Goal: Transaction & Acquisition: Book appointment/travel/reservation

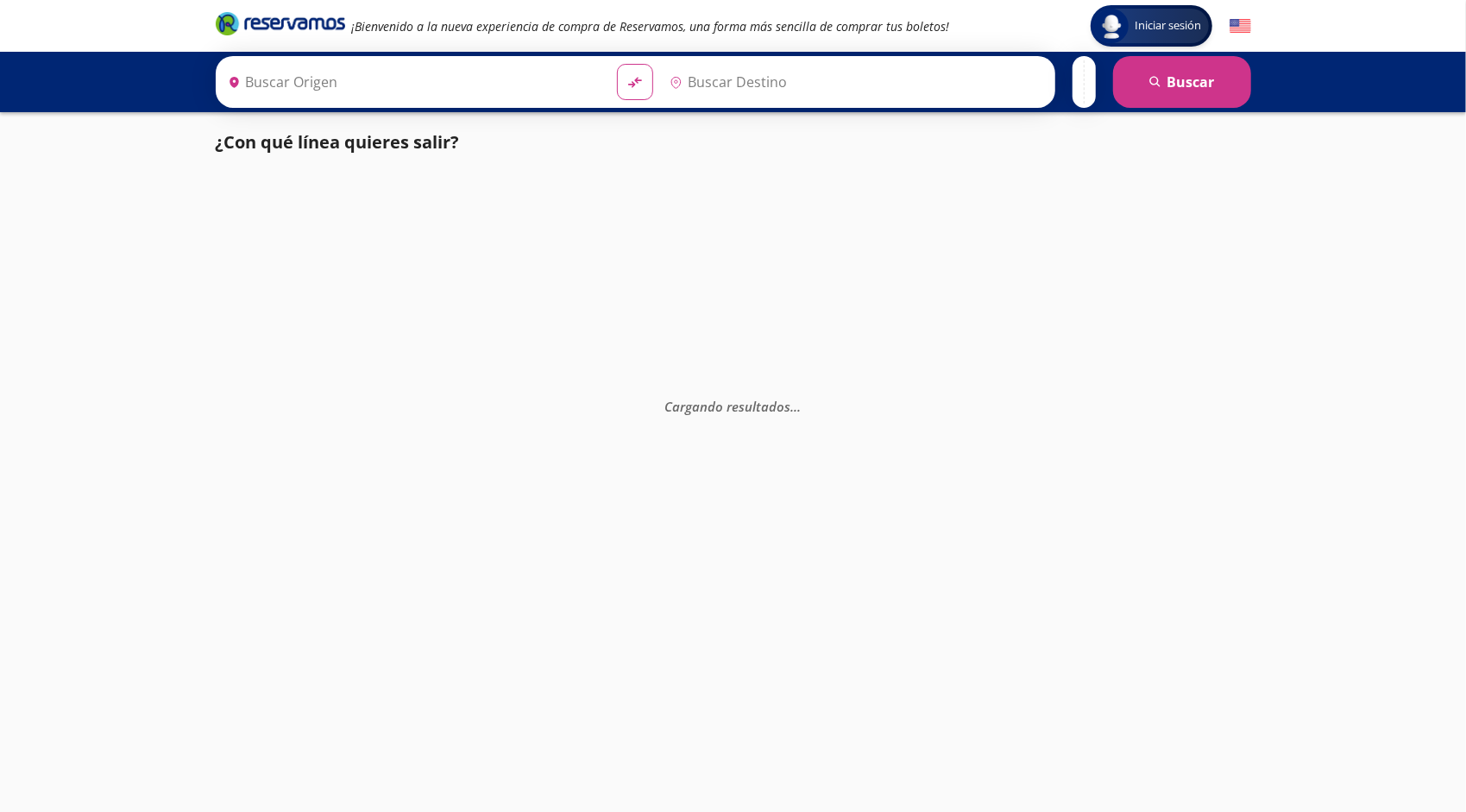
type input "[GEOGRAPHIC_DATA], [GEOGRAPHIC_DATA]"
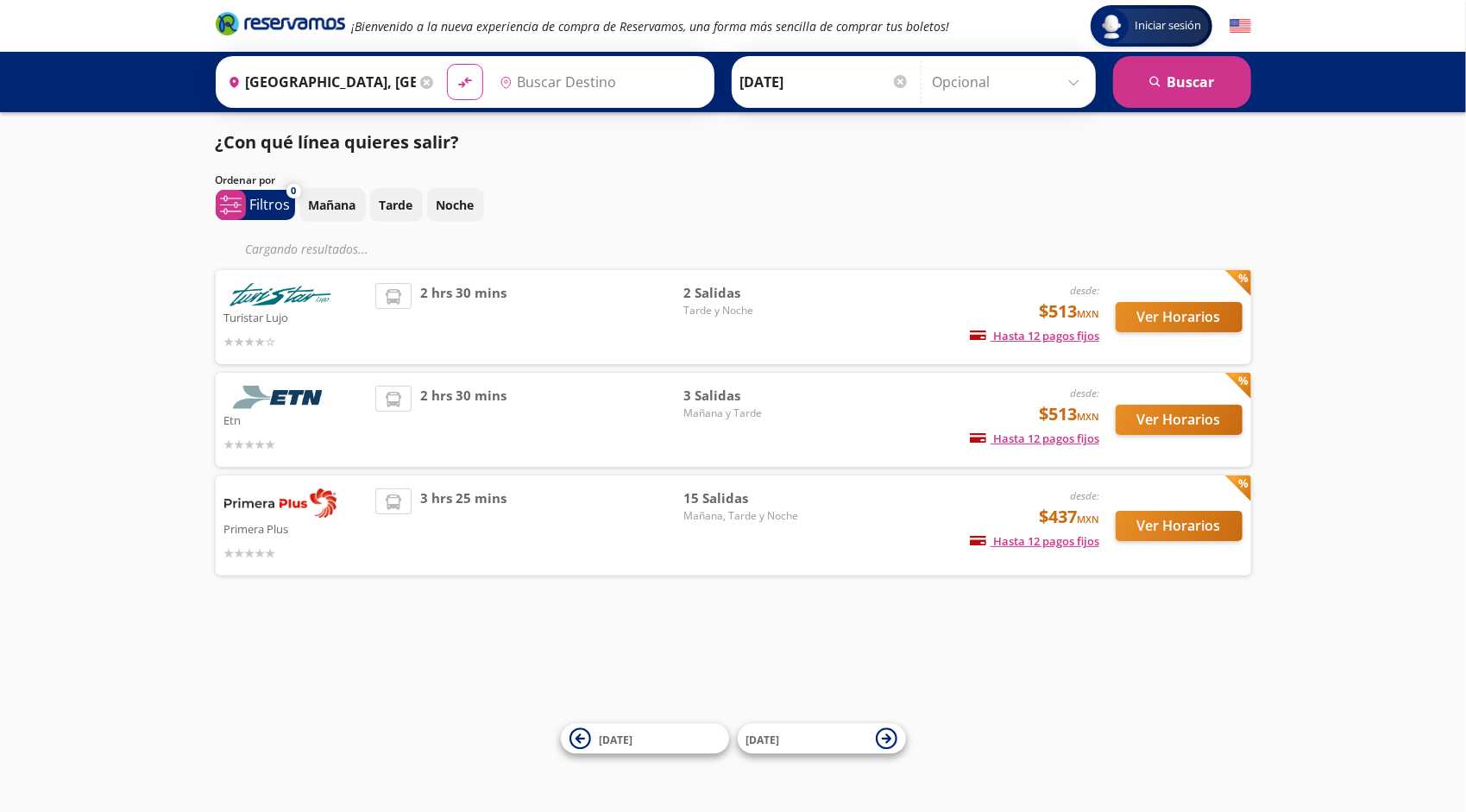
type input "[PERSON_NAME] de Querétaro, [GEOGRAPHIC_DATA]"
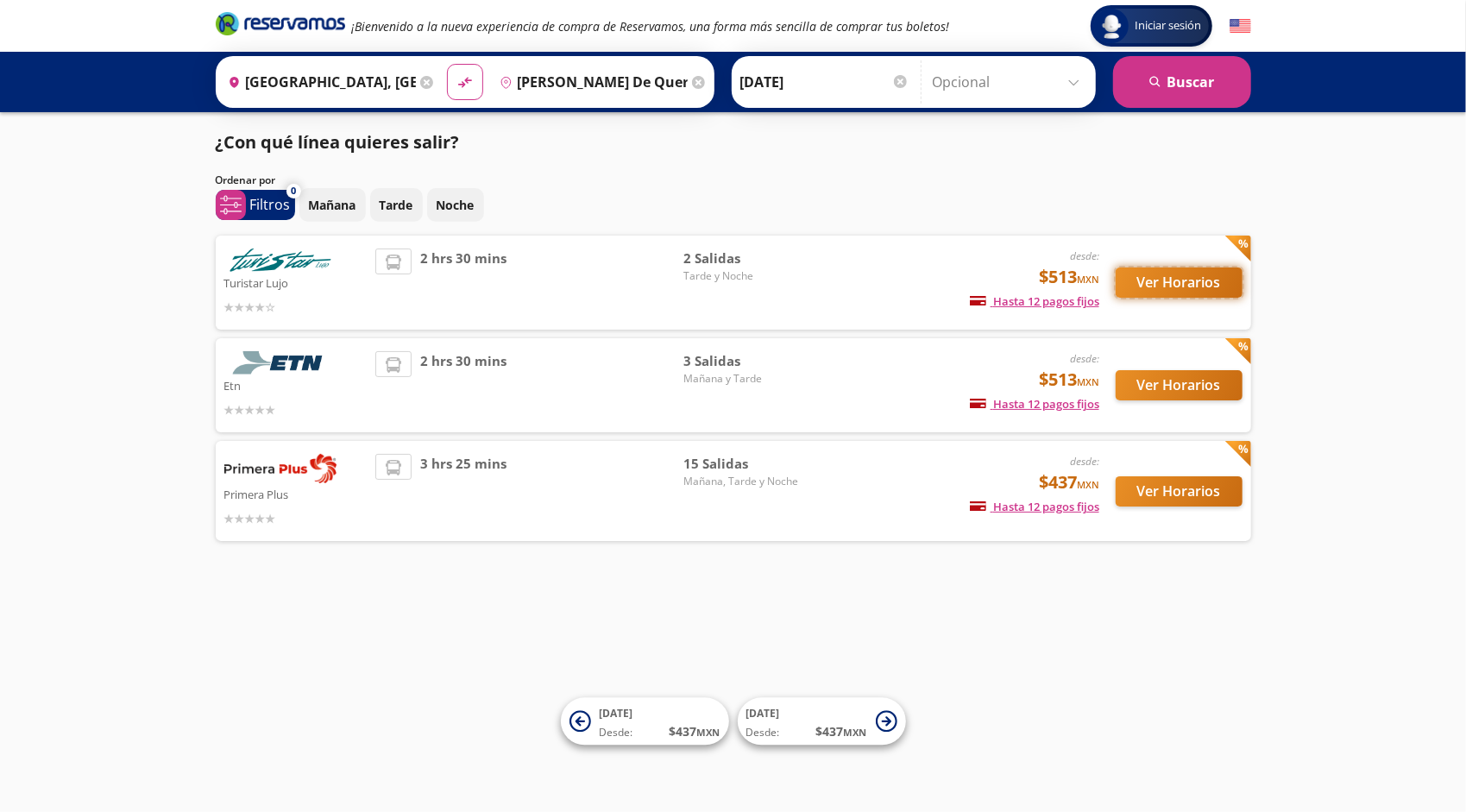
click at [1197, 289] on button "Ver Horarios" at bounding box center [1179, 283] width 127 height 30
click at [1154, 390] on button "Ver Horarios" at bounding box center [1179, 386] width 127 height 30
click at [1149, 489] on button "Ver Horarios" at bounding box center [1179, 491] width 127 height 30
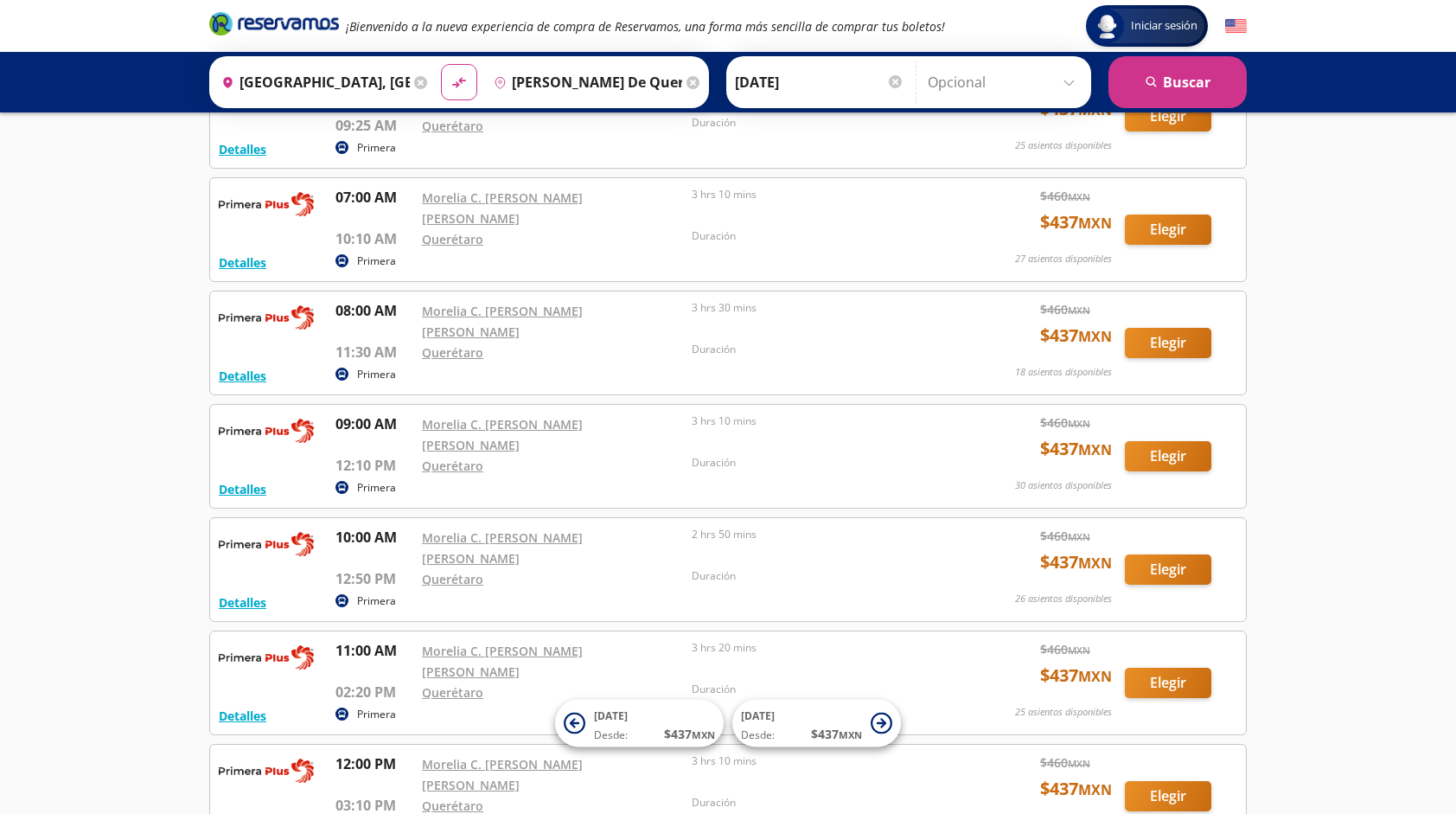
scroll to position [260, 0]
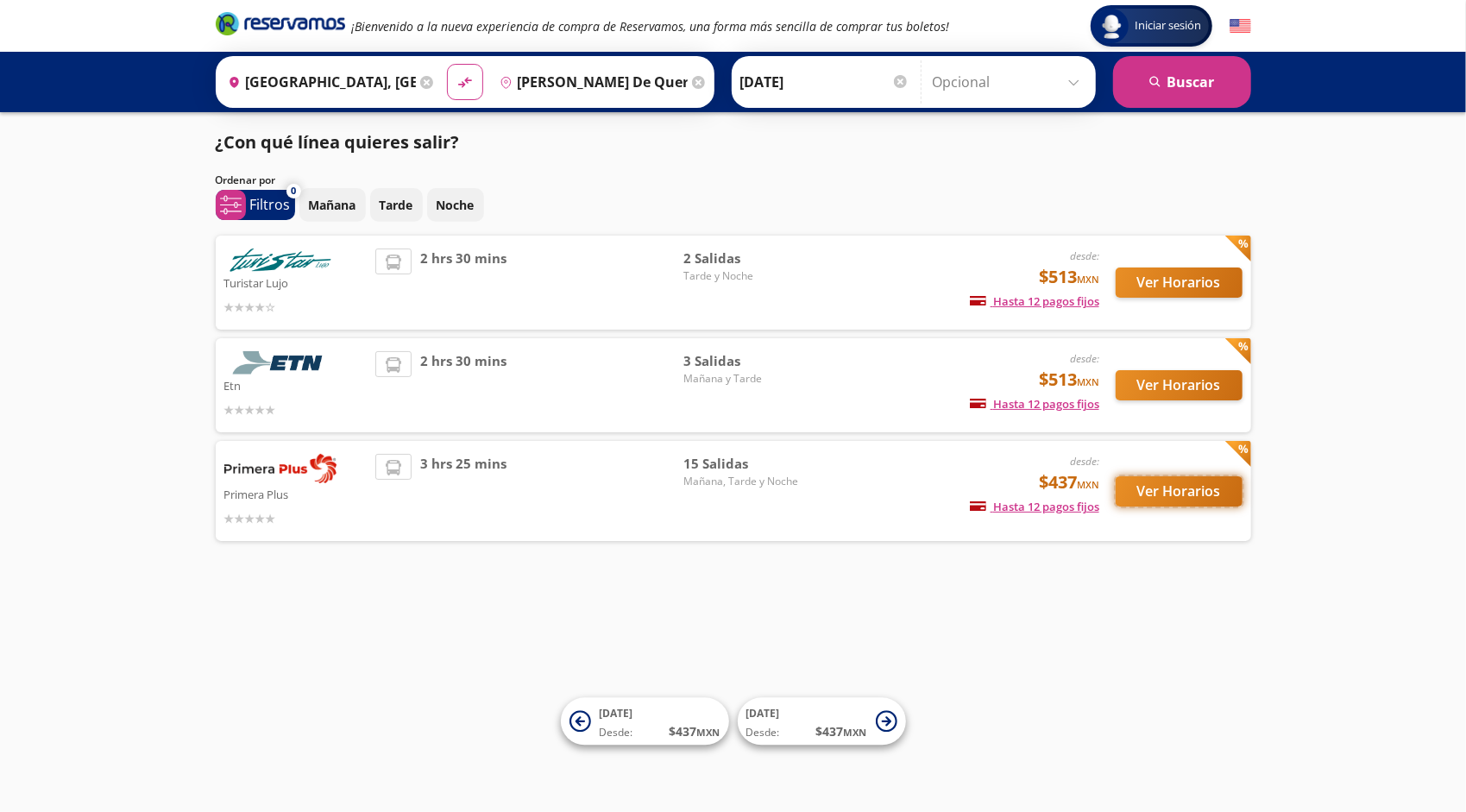
click at [1162, 485] on button "Ver Horarios" at bounding box center [1179, 491] width 127 height 30
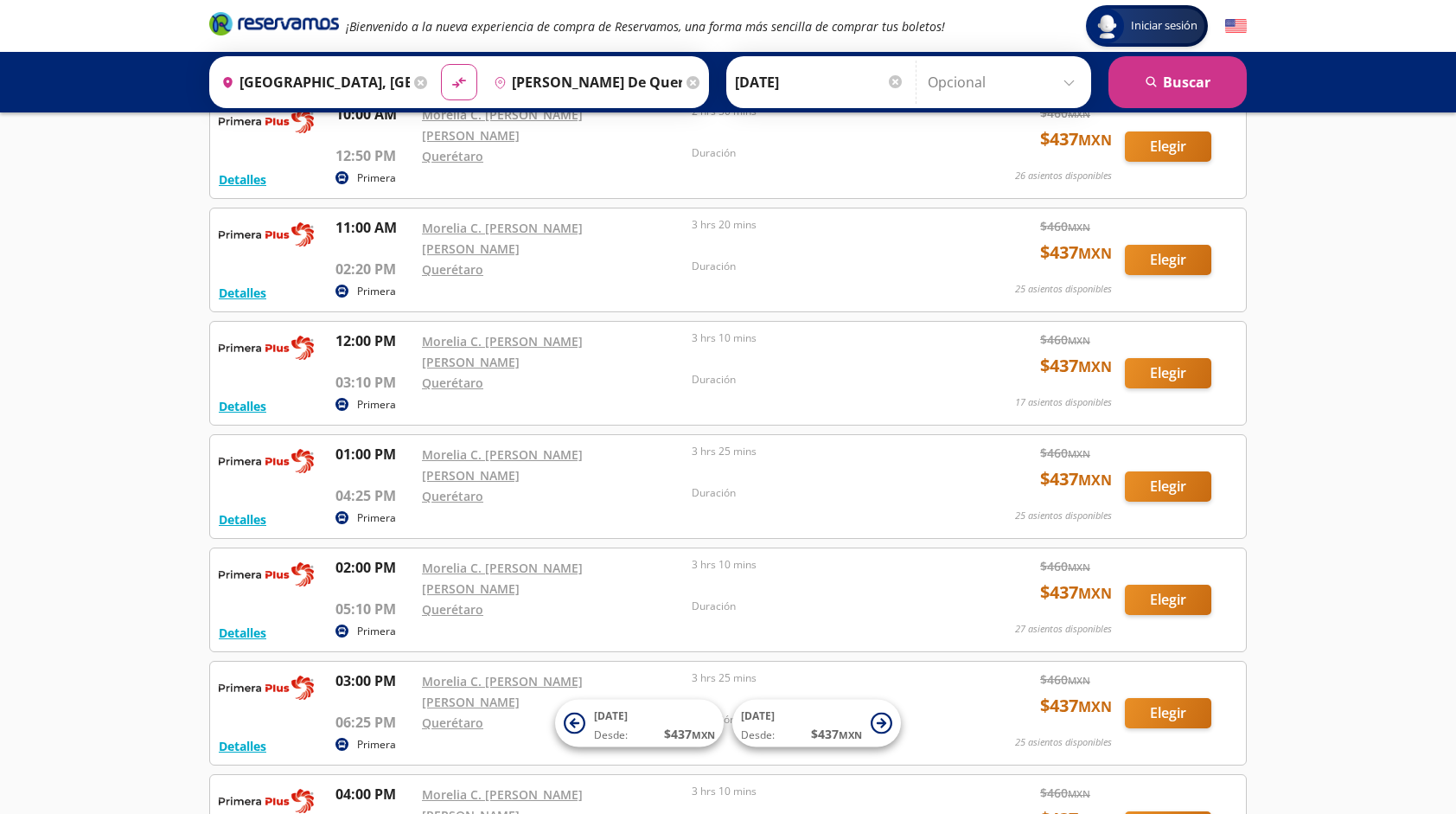
scroll to position [605, 0]
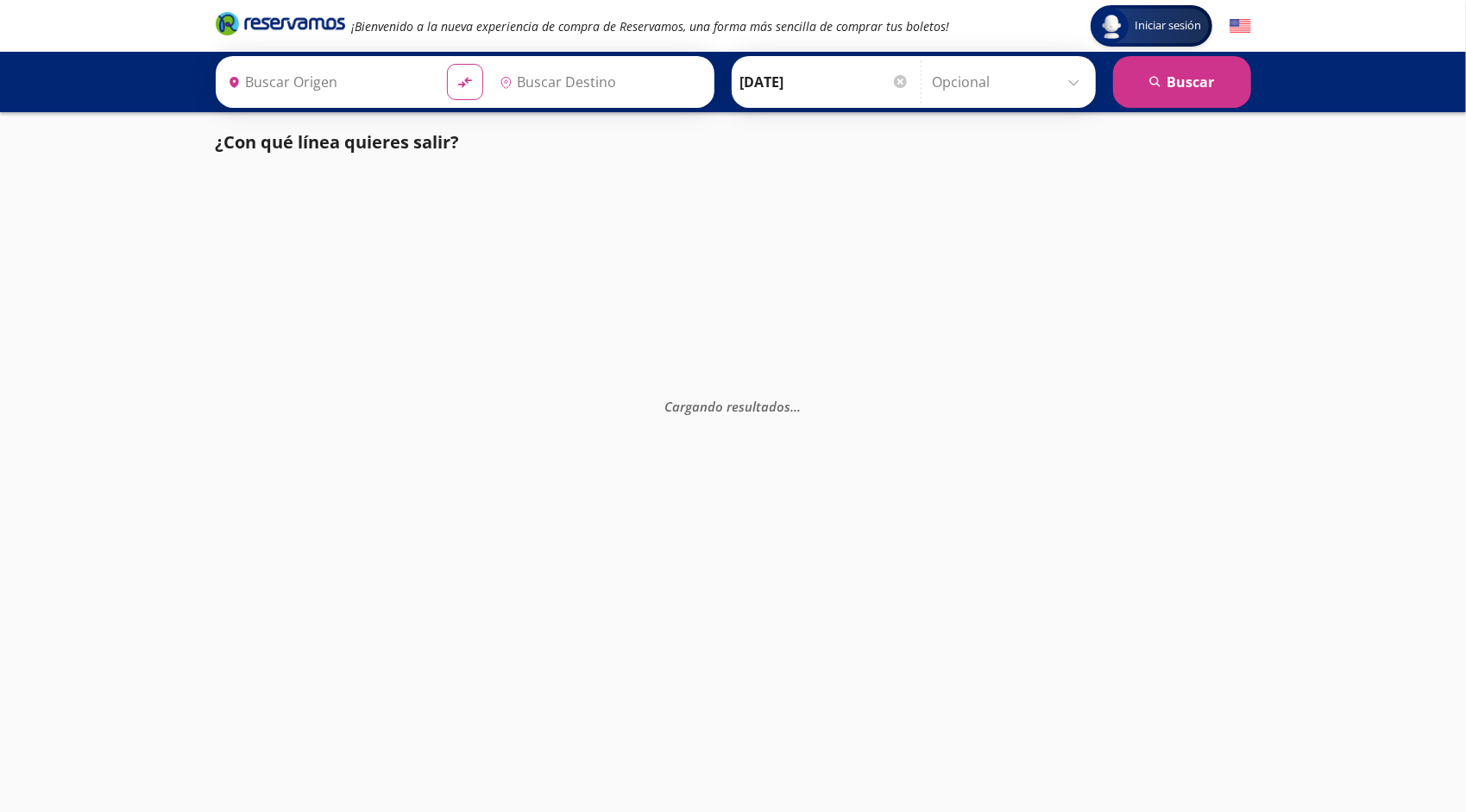
type input "[PERSON_NAME], [GEOGRAPHIC_DATA]"
type input "[GEOGRAPHIC_DATA], [GEOGRAPHIC_DATA]"
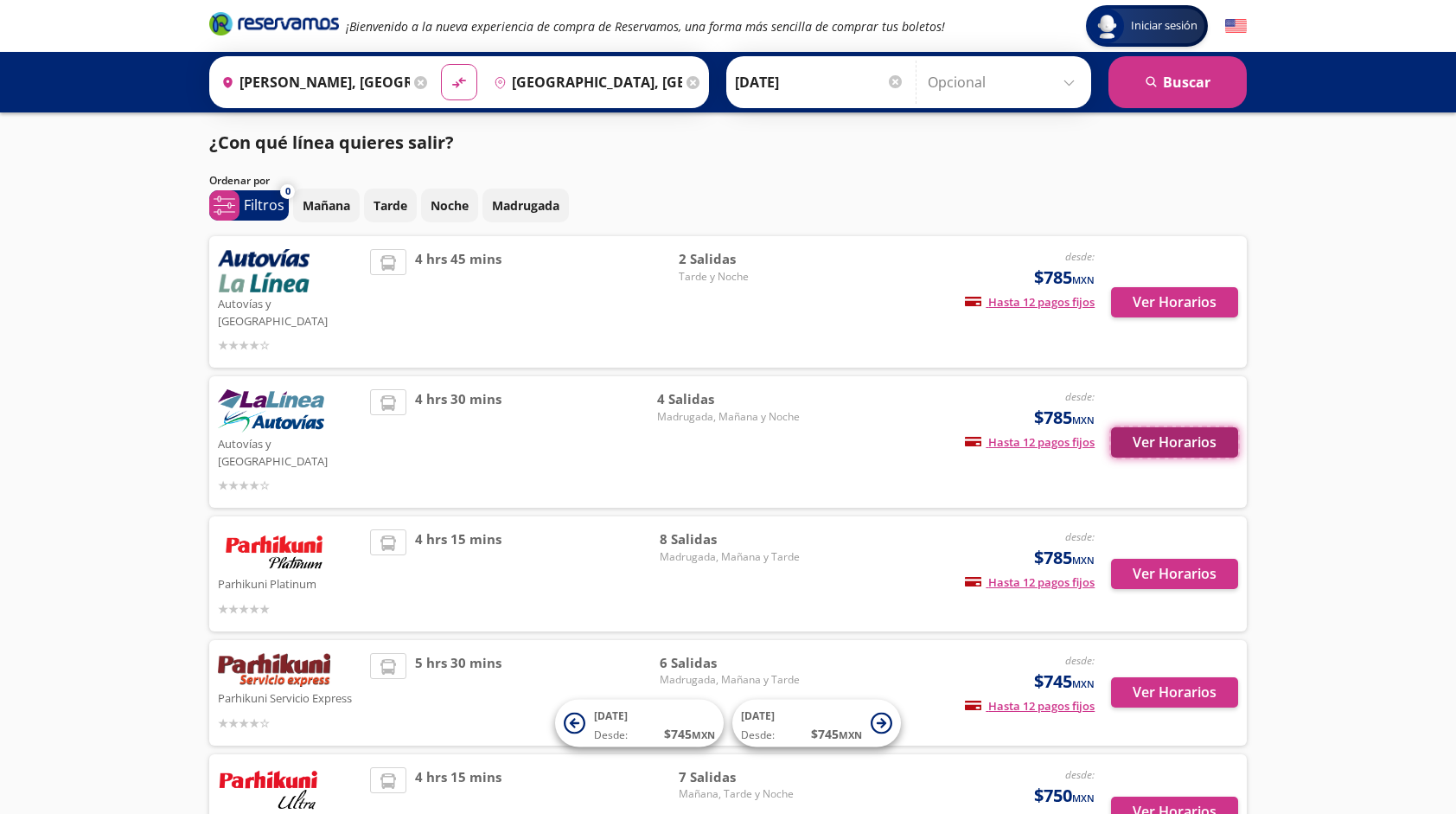
click at [1129, 428] on button "Ver Horarios" at bounding box center [1174, 443] width 127 height 31
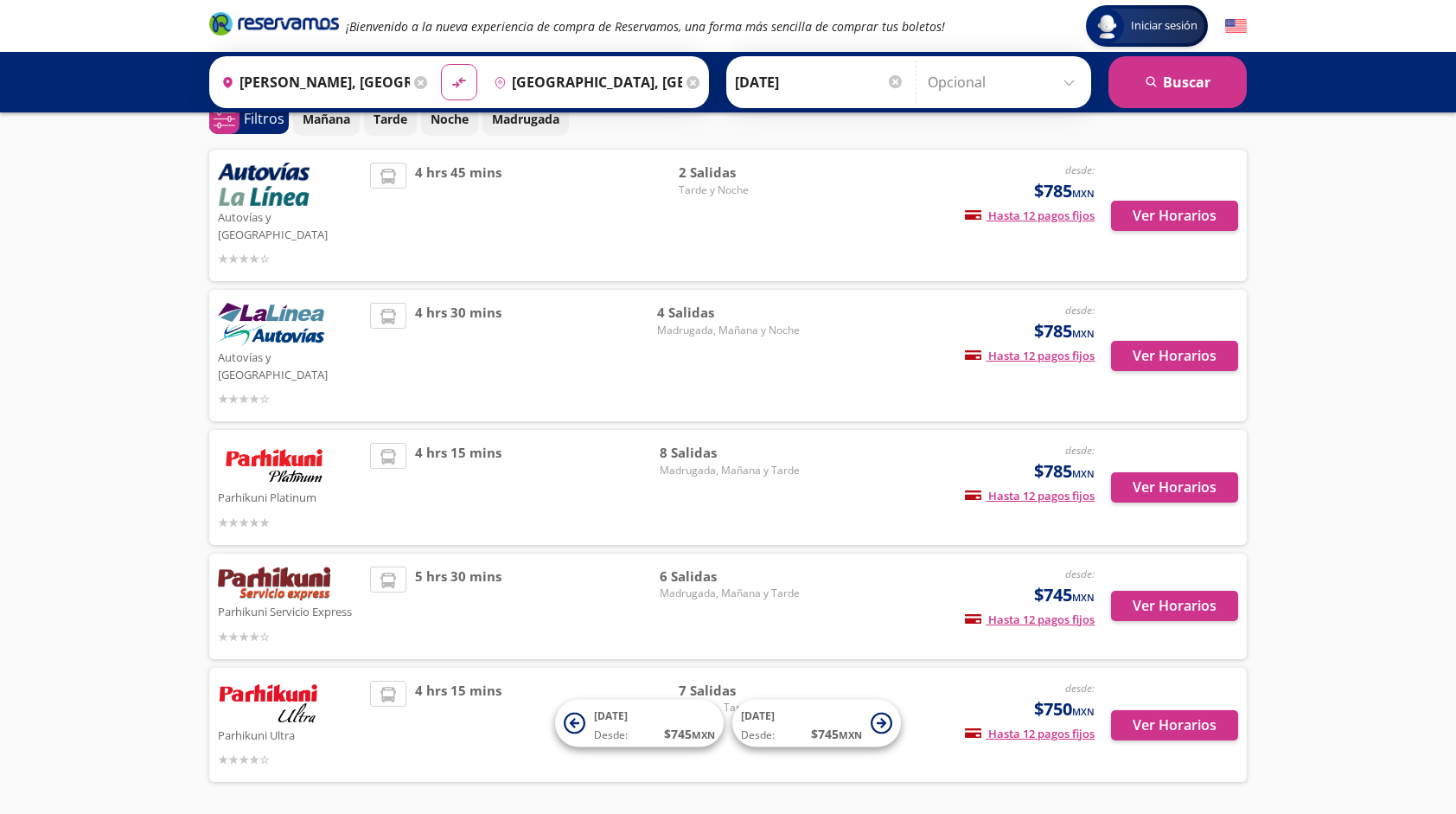
scroll to position [115, 0]
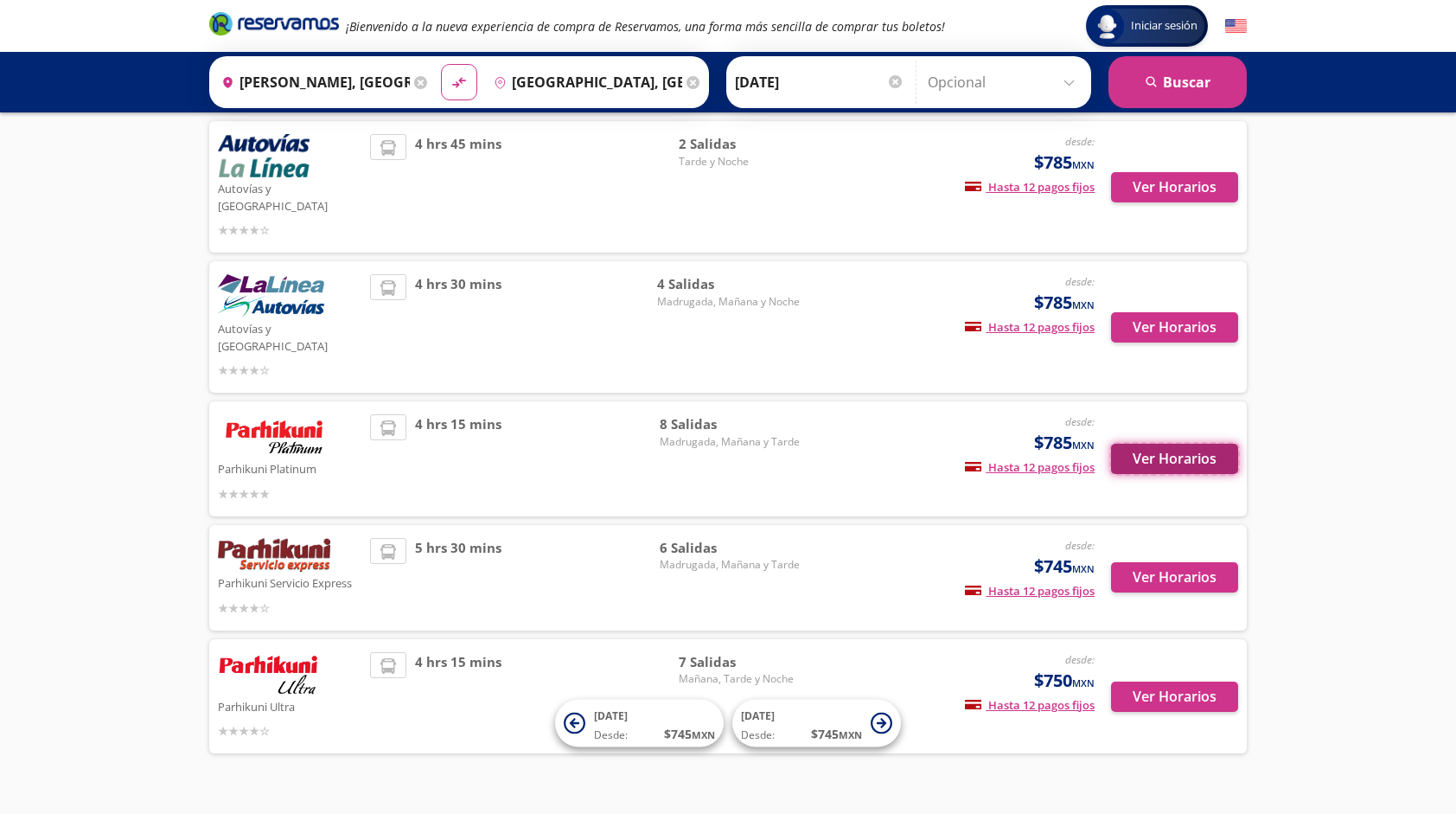
click at [1154, 444] on button "Ver Horarios" at bounding box center [1174, 459] width 127 height 31
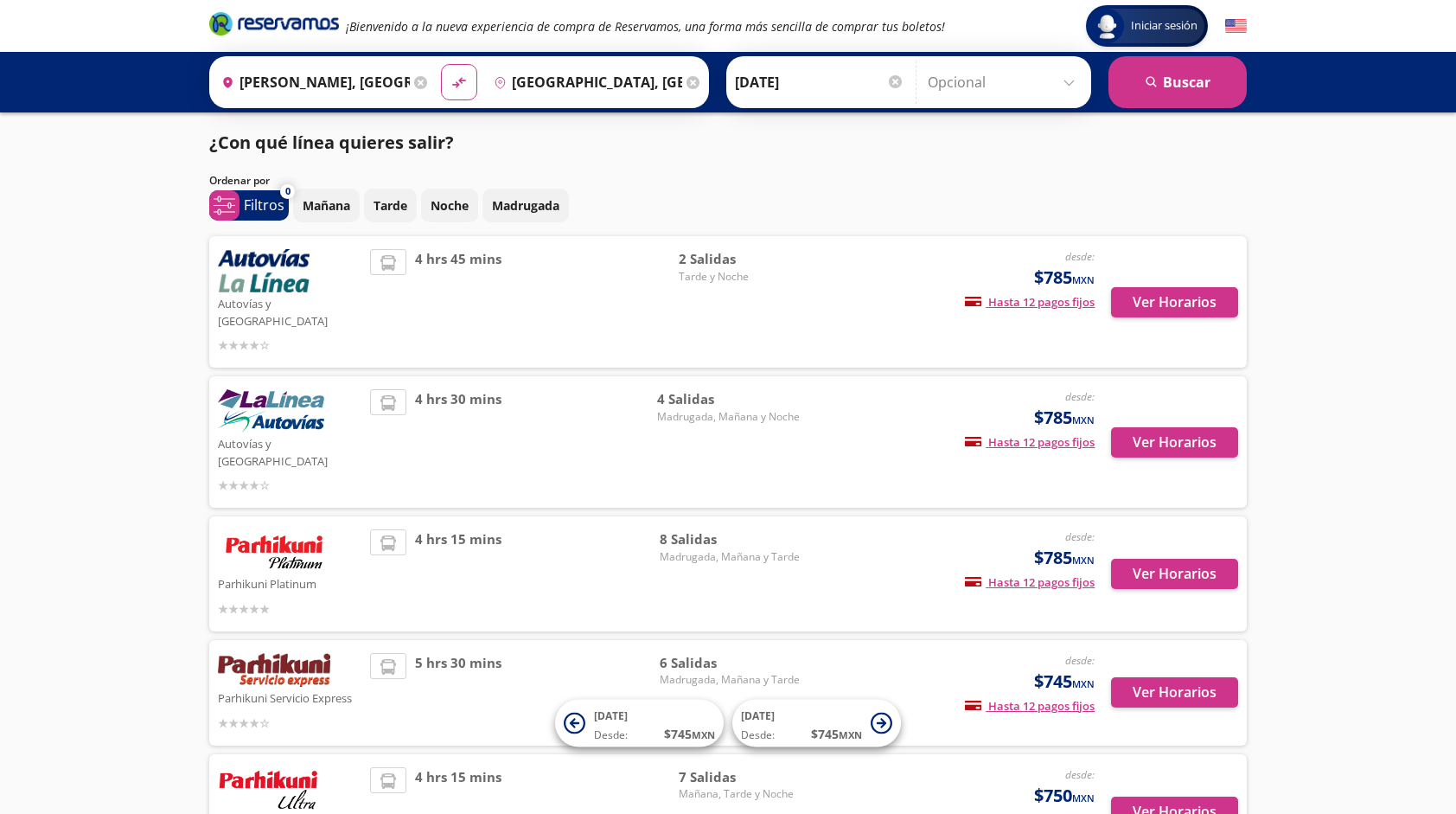
scroll to position [115, 0]
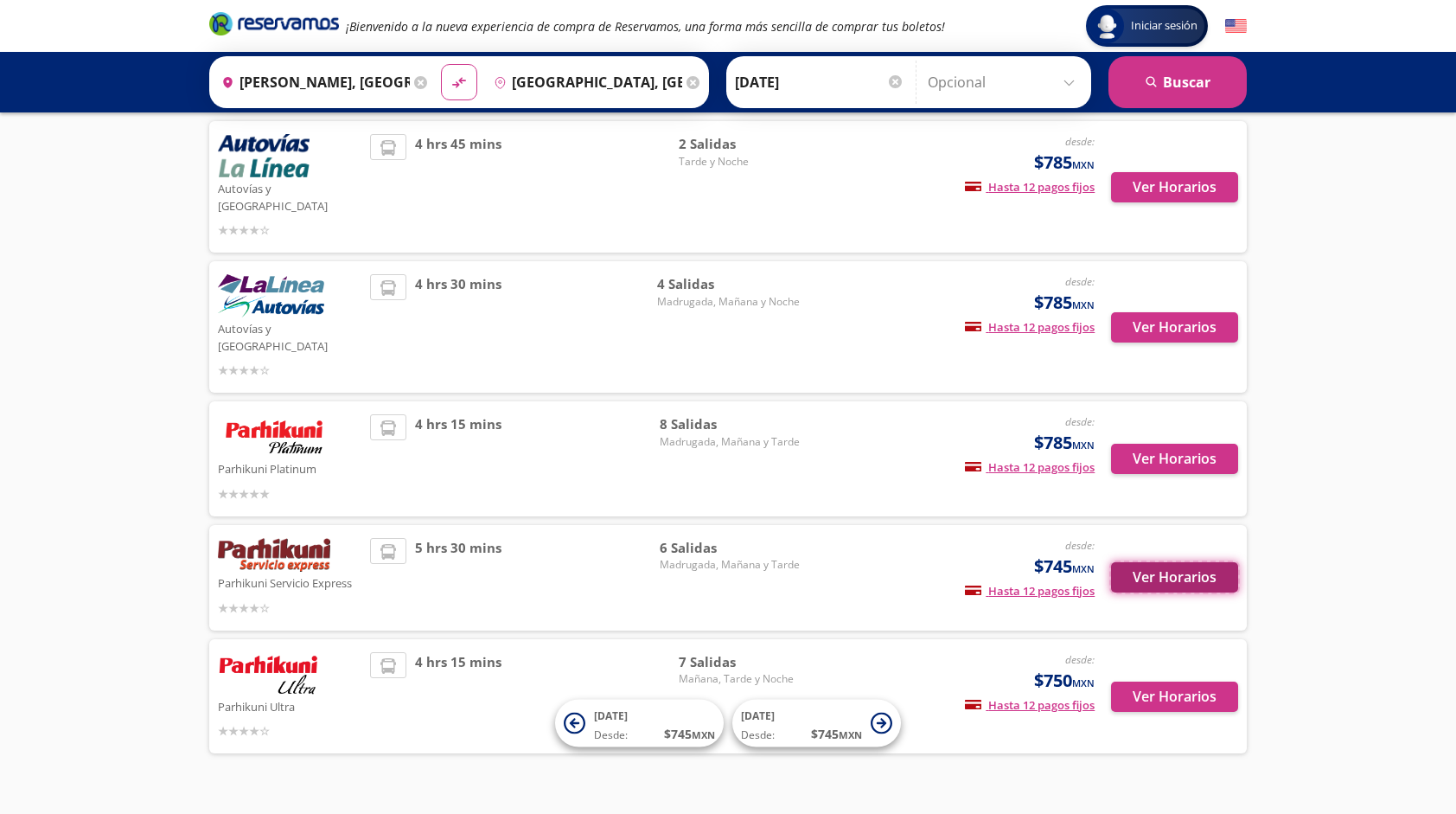
click at [1148, 562] on button "Ver Horarios" at bounding box center [1174, 577] width 127 height 31
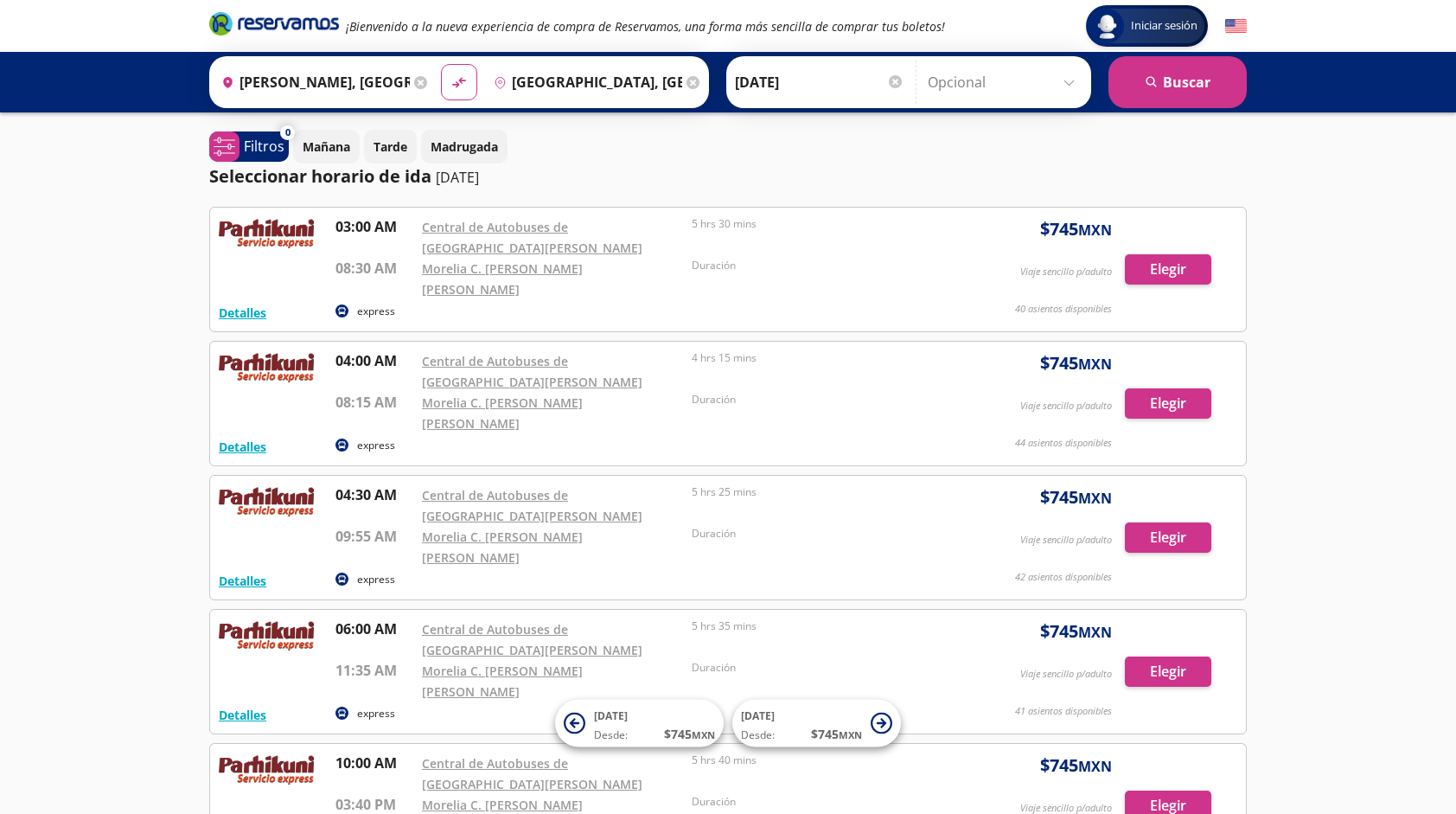
scroll to position [87, 0]
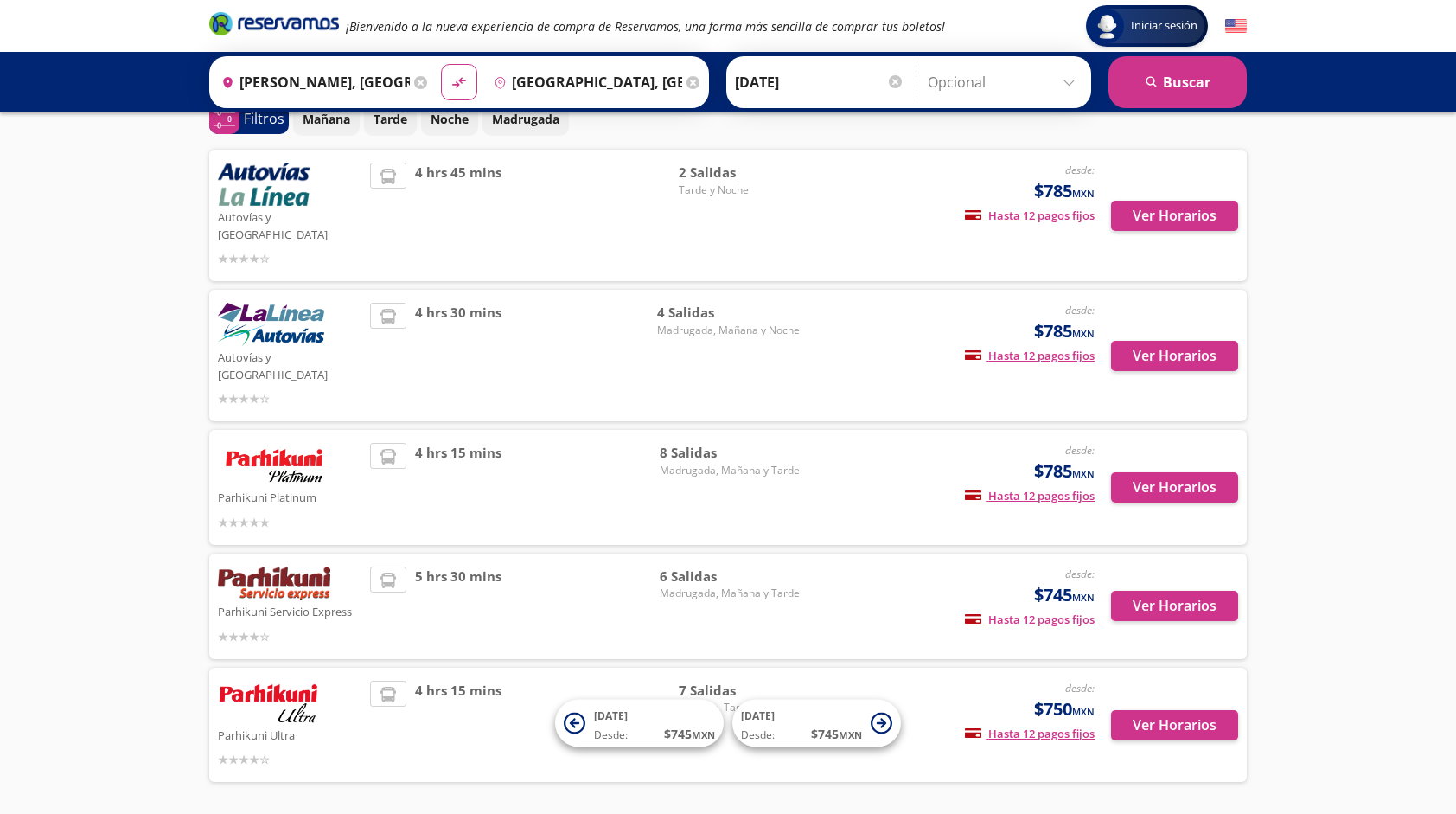
scroll to position [115, 0]
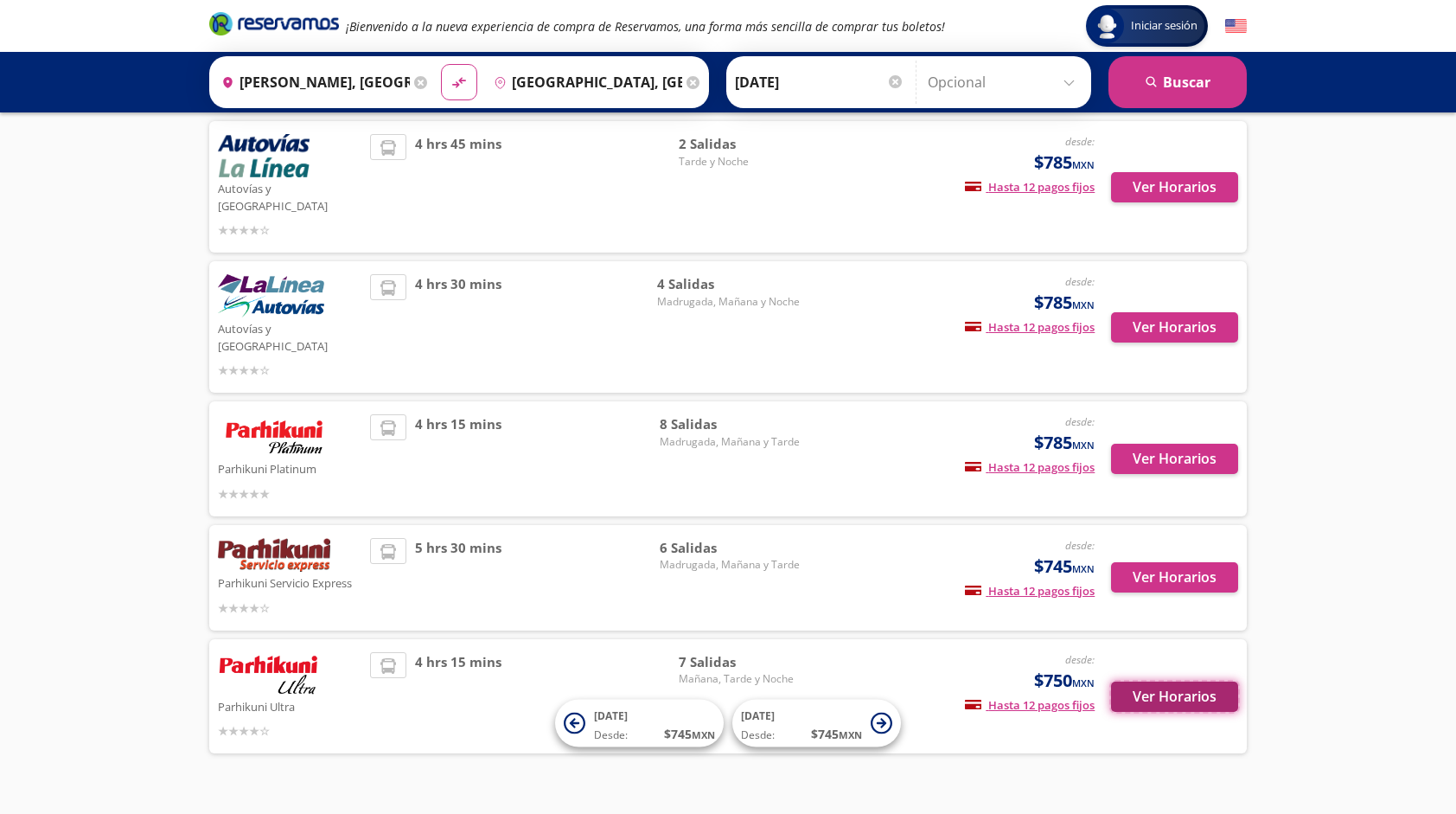
click at [1179, 681] on button "Ver Horarios" at bounding box center [1174, 697] width 127 height 31
